Goal: Communication & Community: Answer question/provide support

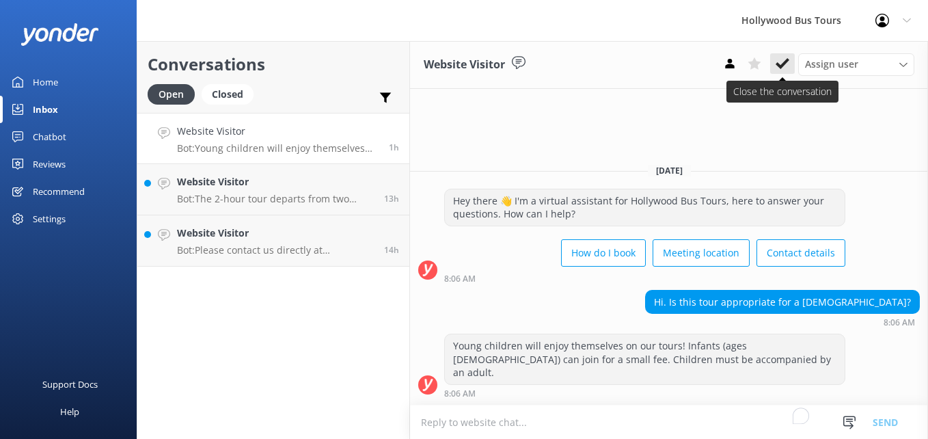
click at [788, 68] on icon at bounding box center [782, 64] width 14 height 14
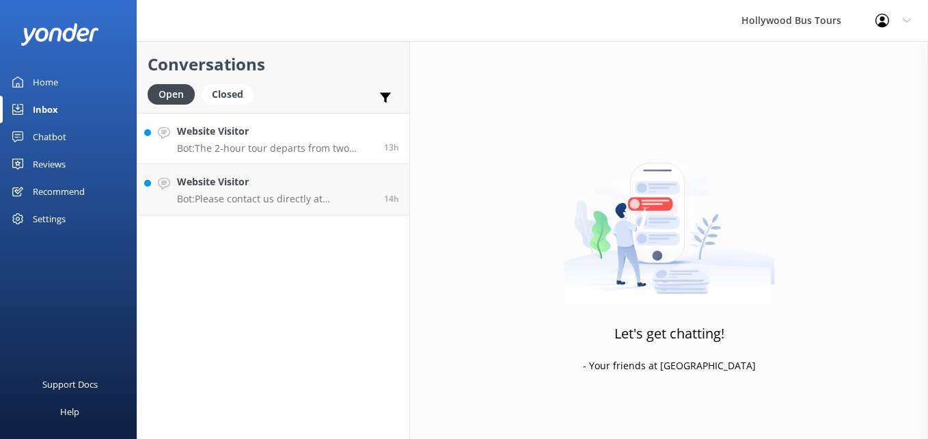
click at [272, 155] on link "Website Visitor Bot: The 2-hour tour departs from two locations: 1. [STREET_ADD…" at bounding box center [273, 138] width 272 height 51
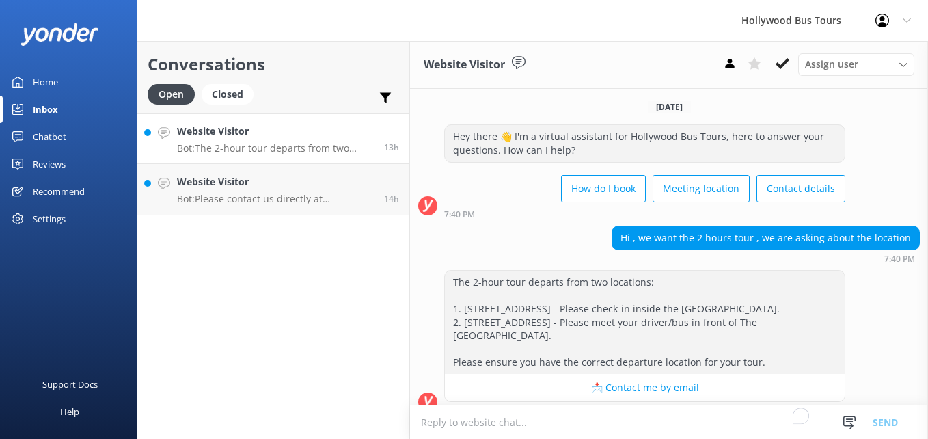
scroll to position [31, 0]
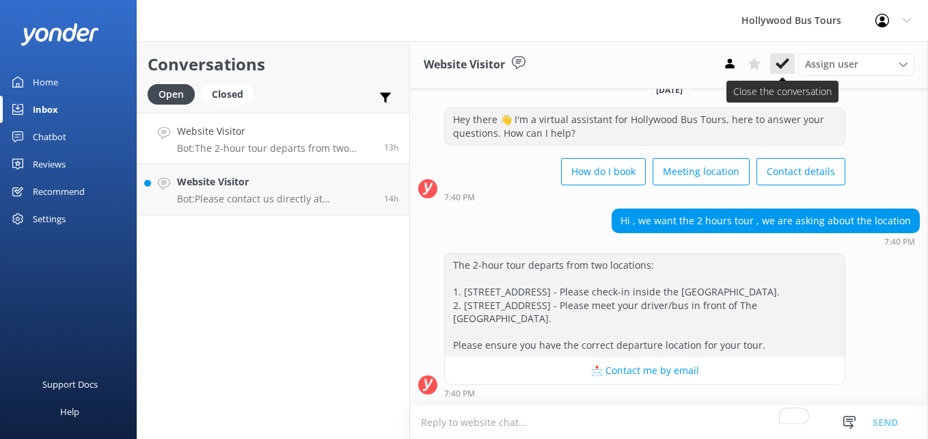
click at [779, 56] on button at bounding box center [782, 63] width 25 height 20
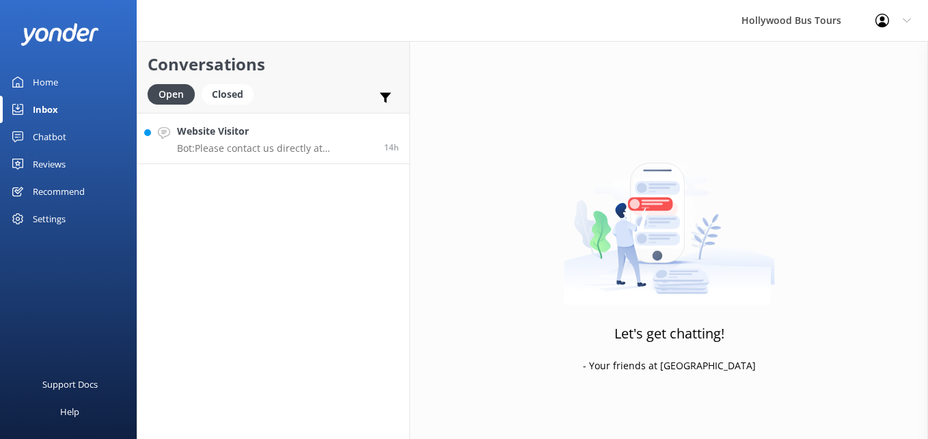
click at [316, 143] on p "Bot: Please contact us directly at [PHONE_NUMBER] to inquire about accommodatio…" at bounding box center [275, 148] width 197 height 12
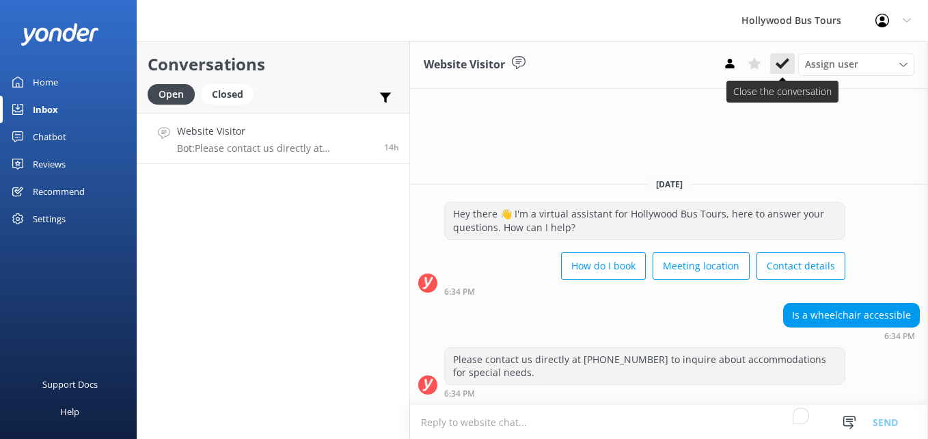
click at [786, 63] on use at bounding box center [782, 63] width 14 height 11
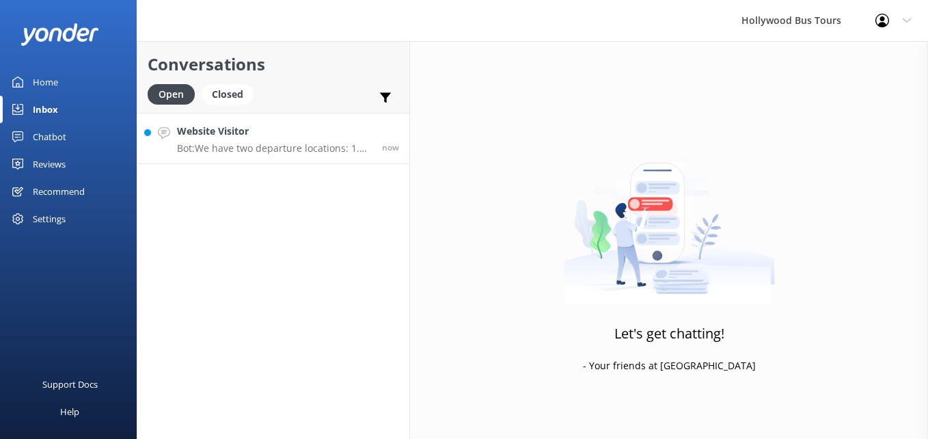
click at [227, 150] on p "Bot: We have two departure locations: 1. [STREET_ADDRESS] - Please check-in ins…" at bounding box center [274, 148] width 195 height 12
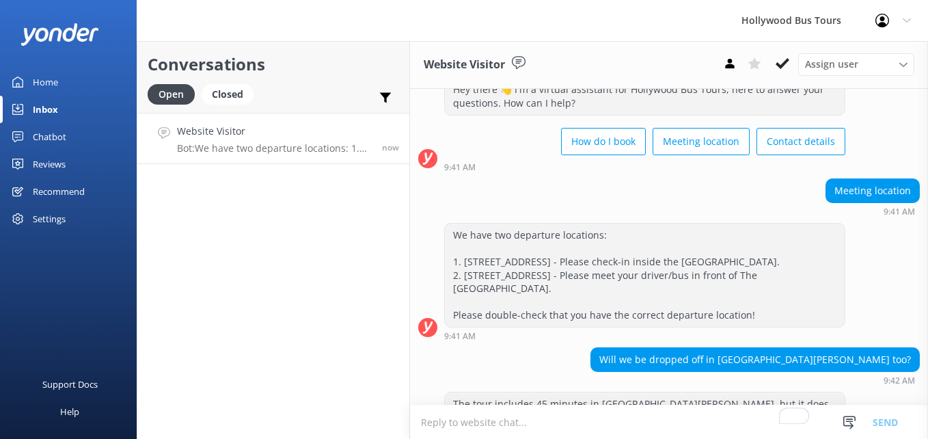
scroll to position [105, 0]
